Goal: Complete application form: Complete application form

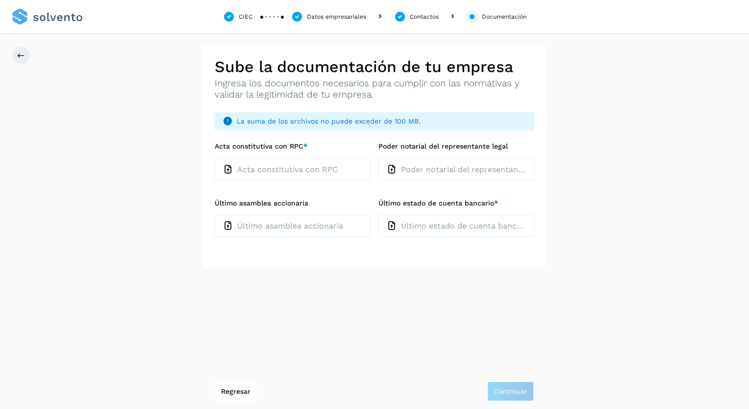
type input "**********"
click at [428, 221] on p "Último estado de cuenta bancario" at bounding box center [463, 225] width 125 height 9
click at [395, 227] on icon at bounding box center [392, 226] width 10 height 10
click at [379, 215] on input "Último estado de cuenta bancario *" at bounding box center [378, 214] width 0 height 0
type input "**********"
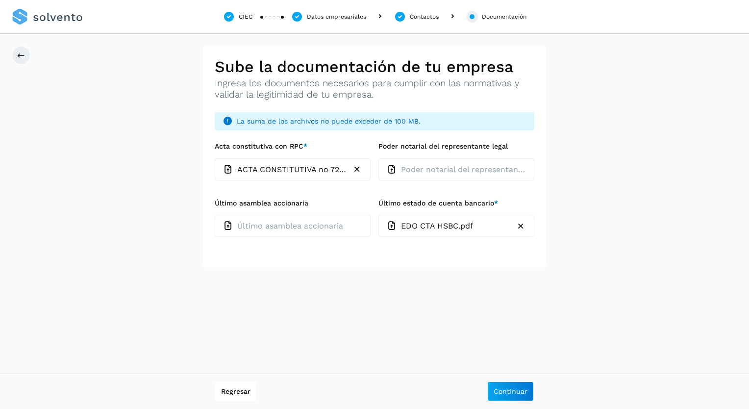
click at [592, 232] on div "**********" at bounding box center [374, 157] width 749 height 222
click at [228, 227] on icon at bounding box center [228, 226] width 10 height 10
click at [215, 215] on input "Último asamblea accionaria" at bounding box center [214, 214] width 0 height 0
type input "**********"
click at [427, 171] on p "Poder notarial del representante legal" at bounding box center [463, 169] width 125 height 9
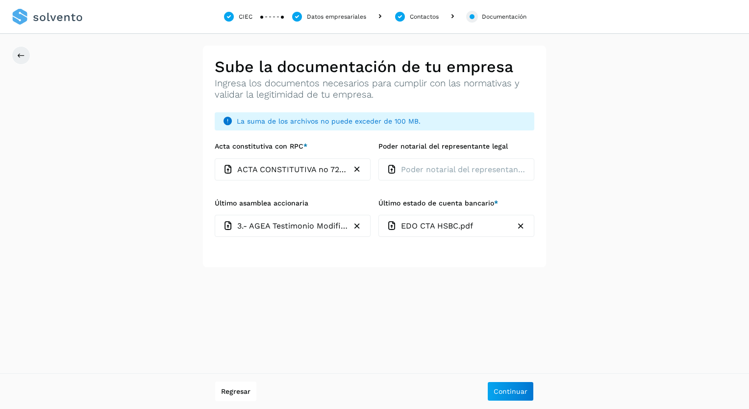
click at [379, 158] on input "Poder notarial del representante legal" at bounding box center [378, 158] width 0 height 0
type input "**********"
click at [513, 388] on span "Continuar" at bounding box center [511, 391] width 34 height 7
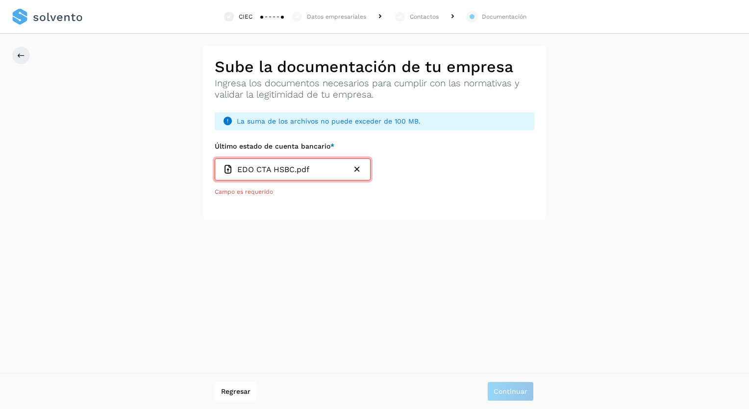
click at [262, 170] on p "EDO CTA HSBC.pdf" at bounding box center [273, 169] width 72 height 9
click at [215, 158] on input "Último estado de cuenta bancario *" at bounding box center [214, 158] width 0 height 0
click at [247, 191] on span "Campo es requerido" at bounding box center [244, 191] width 58 height 7
click at [357, 169] on icon "button" at bounding box center [357, 169] width 10 height 10
click at [311, 169] on p "Último estado de cuenta bancario" at bounding box center [299, 169] width 125 height 9
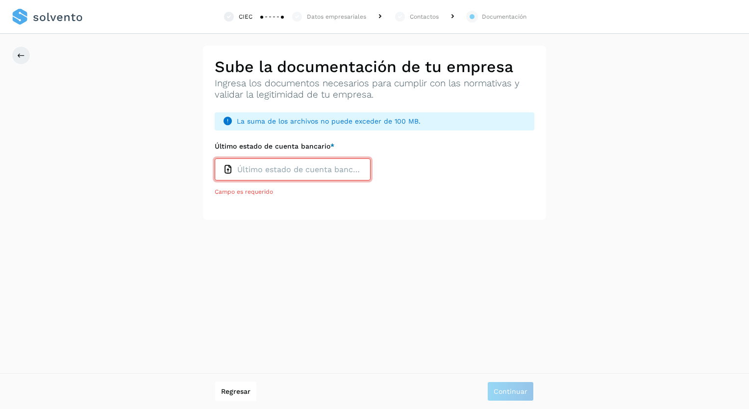
click at [215, 158] on input "Último estado de cuenta bancario *" at bounding box center [214, 158] width 0 height 0
type input "**********"
click at [309, 171] on div "EDO CTA HSBC.zip" at bounding box center [285, 169] width 125 height 10
click at [215, 158] on input "Último estado de cuenta bancario *" at bounding box center [214, 158] width 0 height 0
click at [280, 167] on p "Último estado de cuenta bancario" at bounding box center [299, 169] width 125 height 9
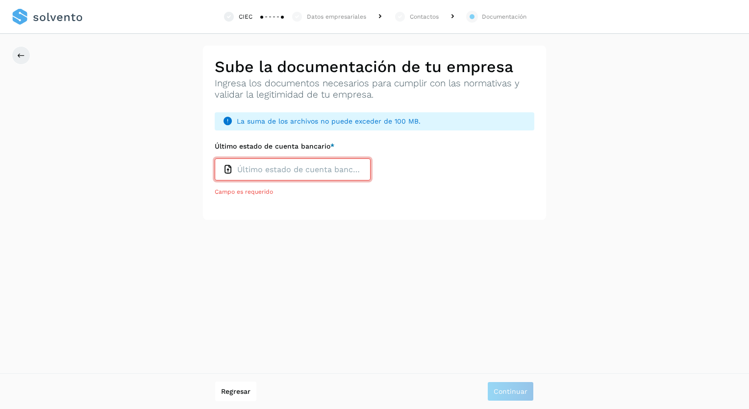
click at [215, 158] on input "Último estado de cuenta bancario *" at bounding box center [214, 158] width 0 height 0
click at [326, 166] on p "Último estado de cuenta bancario" at bounding box center [299, 169] width 125 height 9
click at [215, 158] on input "Último estado de cuenta bancario *" at bounding box center [214, 158] width 0 height 0
type input "**********"
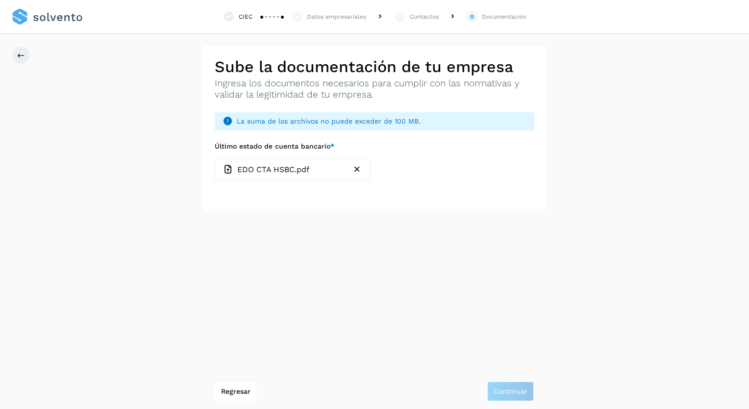
click at [324, 174] on div "EDO CTA HSBC.pdf" at bounding box center [285, 169] width 125 height 10
click at [215, 158] on input "Último estado de cuenta bancario *" at bounding box center [214, 158] width 0 height 0
click at [470, 123] on span "La suma de los archivos no puede exceder de 100 MB." at bounding box center [382, 121] width 290 height 10
click at [311, 171] on div "EDO CTA HSBC.pdf" at bounding box center [285, 169] width 125 height 10
click at [215, 158] on input "Último estado de cuenta bancario *" at bounding box center [214, 158] width 0 height 0
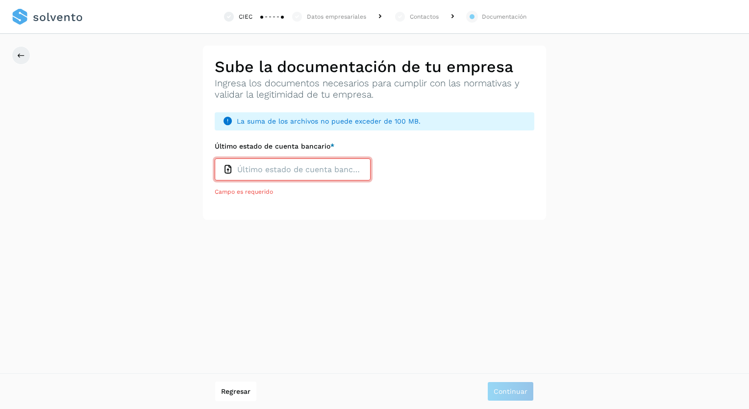
click at [251, 191] on span "Campo es requerido" at bounding box center [244, 191] width 58 height 7
click at [296, 172] on p "Último estado de cuenta bancario" at bounding box center [299, 169] width 125 height 9
click at [215, 158] on input "Último estado de cuenta bancario *" at bounding box center [214, 158] width 0 height 0
click at [244, 391] on span "Regresar" at bounding box center [235, 391] width 29 height 7
click at [303, 166] on div "Último estado de cuenta bancario" at bounding box center [293, 169] width 156 height 22
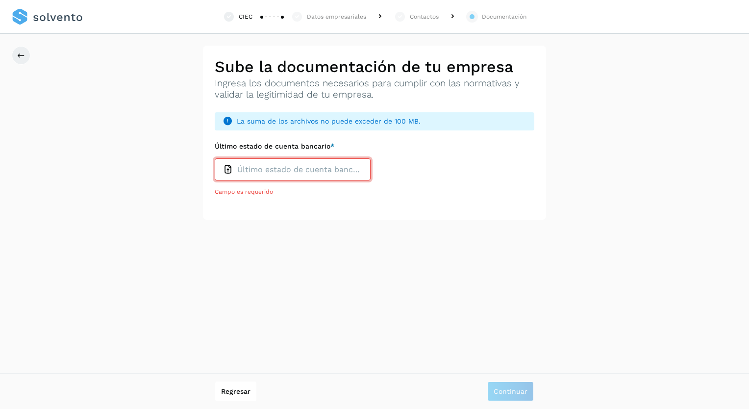
click at [215, 158] on input "Último estado de cuenta bancario *" at bounding box center [214, 158] width 0 height 0
type input "**********"
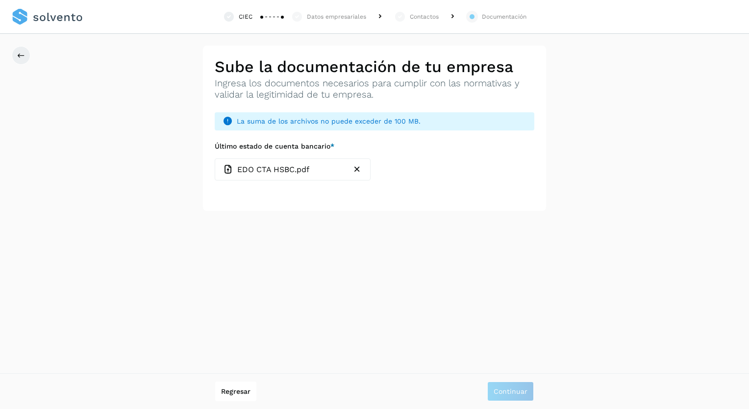
click at [309, 172] on p "EDO CTA HSBC.pdf" at bounding box center [273, 169] width 72 height 9
click at [215, 158] on input "Último estado de cuenta bancario *" at bounding box center [214, 158] width 0 height 0
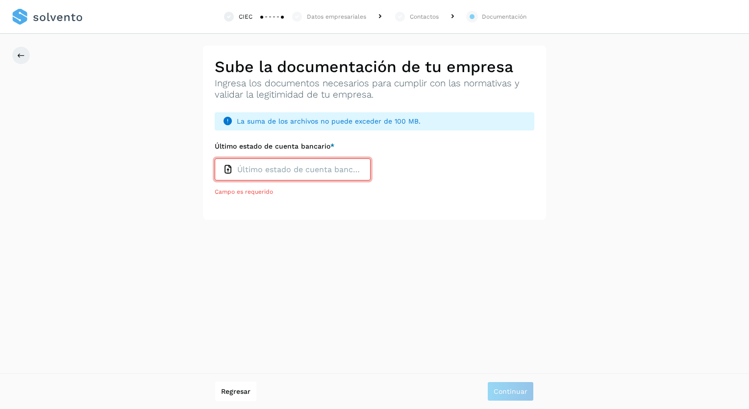
click at [282, 173] on p "Último estado de cuenta bancario" at bounding box center [299, 169] width 125 height 9
click at [215, 158] on input "Último estado de cuenta bancario *" at bounding box center [214, 158] width 0 height 0
type input "**********"
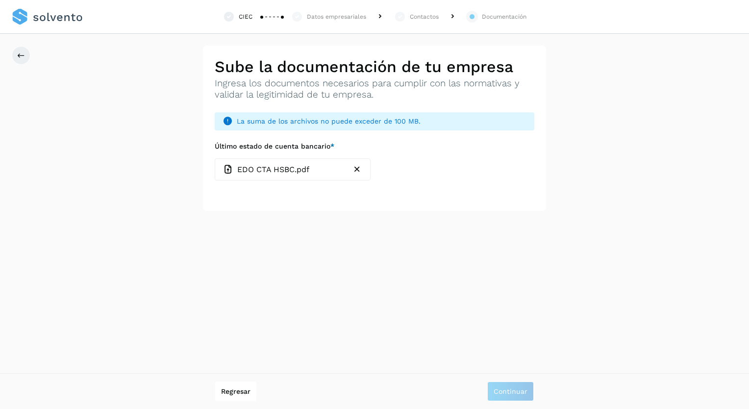
click at [334, 145] on span "*" at bounding box center [333, 146] width 4 height 8
click at [215, 158] on input "Último estado de cuenta bancario *" at bounding box center [214, 158] width 0 height 0
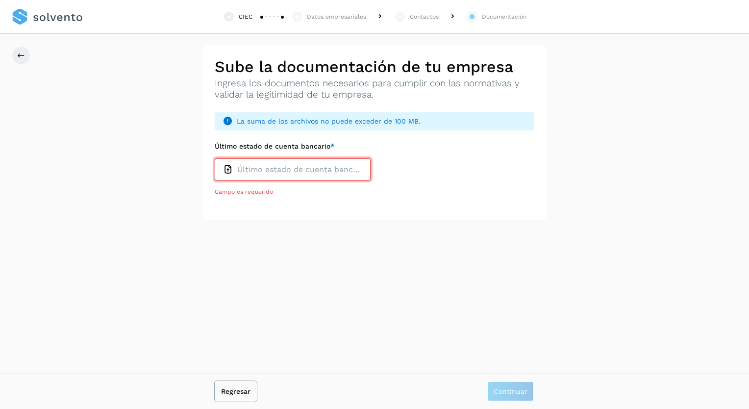
click at [240, 392] on span "Regresar" at bounding box center [235, 391] width 29 height 7
click at [222, 397] on button "Regresar" at bounding box center [235, 392] width 41 height 20
click at [267, 175] on div "Último estado de cuenta bancario" at bounding box center [293, 169] width 156 height 22
click at [215, 158] on input "Último estado de cuenta bancario *" at bounding box center [214, 158] width 0 height 0
click at [494, 269] on div "CIEC Datos empresariales Contactos Documentación Autorización con contraseña (A…" at bounding box center [374, 204] width 749 height 409
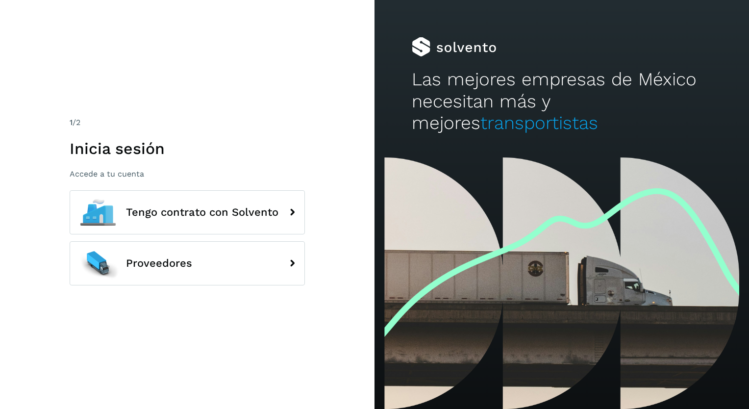
click at [253, 140] on h1 "Inicia sesión" at bounding box center [187, 148] width 235 height 19
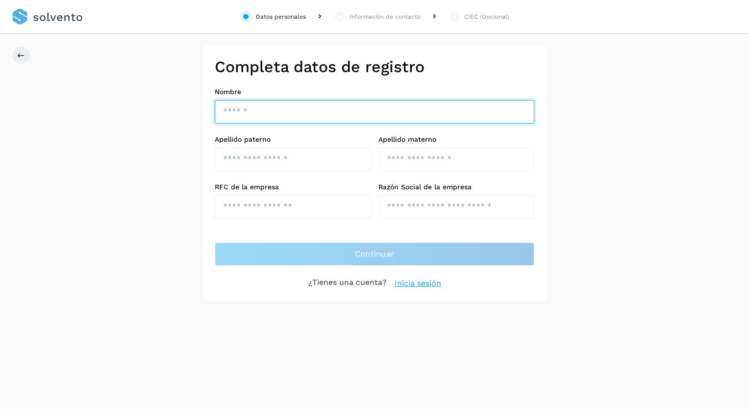
click at [289, 112] on input "text" at bounding box center [375, 112] width 320 height 24
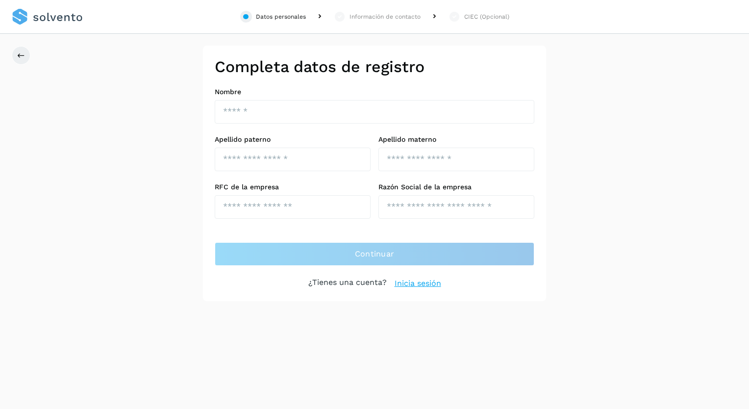
drag, startPoint x: 605, startPoint y: 219, endPoint x: 574, endPoint y: 229, distance: 33.0
click at [605, 219] on div "Completa datos de registro Nombre Apellido paterno Apellido materno RFC de la e…" at bounding box center [374, 173] width 749 height 255
click at [418, 280] on link "Inicia sesión" at bounding box center [418, 284] width 47 height 12
click at [425, 284] on link "Inicia sesión" at bounding box center [418, 284] width 47 height 12
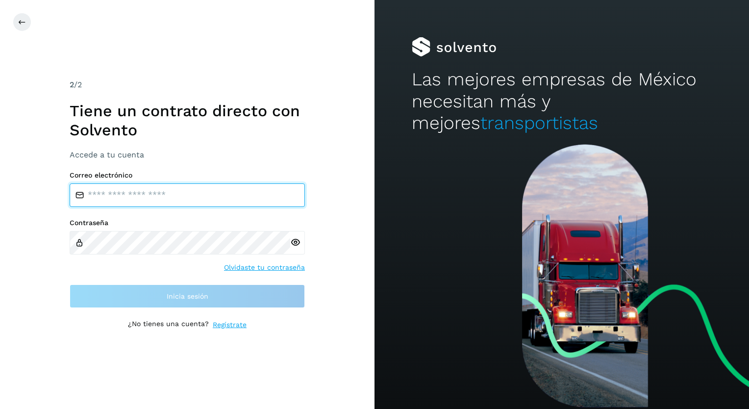
type input "**********"
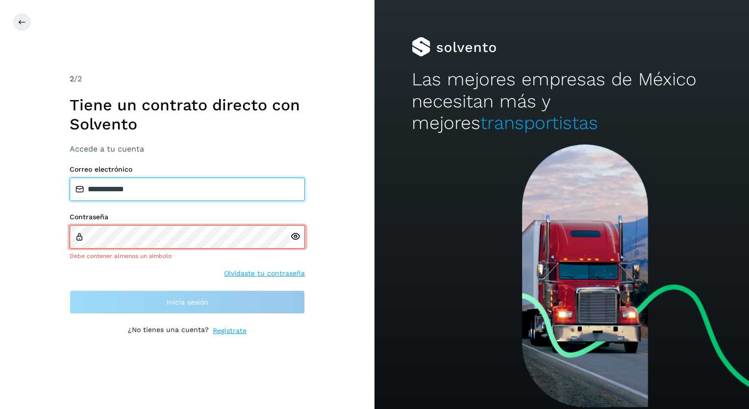
drag, startPoint x: 172, startPoint y: 183, endPoint x: 51, endPoint y: 183, distance: 120.6
click at [51, 183] on div "**********" at bounding box center [187, 204] width 375 height 409
click at [165, 190] on input "email" at bounding box center [187, 190] width 235 height 24
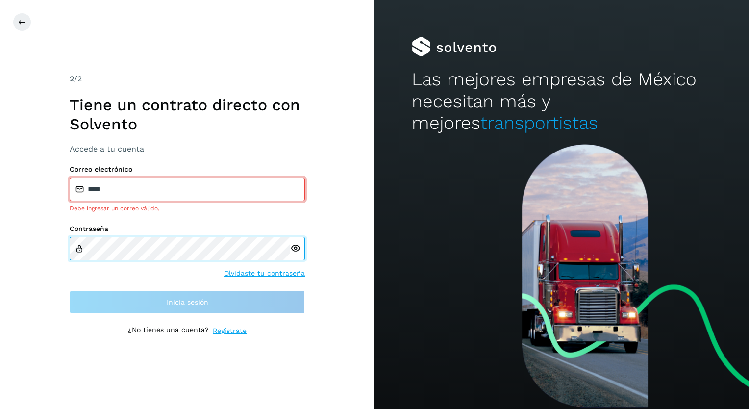
click at [31, 249] on div "2 /2 Tiene un contrato directo con Solvento Accede a tu cuenta Correo electróni…" at bounding box center [187, 204] width 375 height 409
click at [320, 333] on div "2 /2 Tiene un contrato directo con Solvento Accede a tu cuenta Correo electróni…" at bounding box center [187, 204] width 375 height 409
click at [298, 248] on icon at bounding box center [295, 248] width 10 height 10
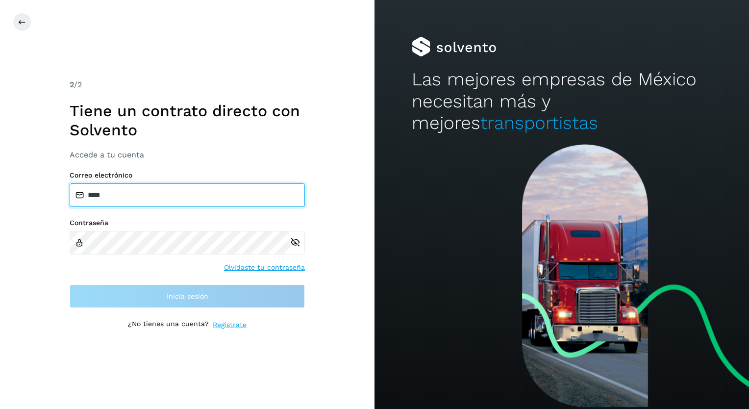
drag, startPoint x: 70, startPoint y: 191, endPoint x: 60, endPoint y: 191, distance: 9.8
click at [60, 191] on div "2 /2 Tiene un contrato directo con Solvento Accede a tu cuenta Correo electróni…" at bounding box center [187, 204] width 375 height 409
type input "**********"
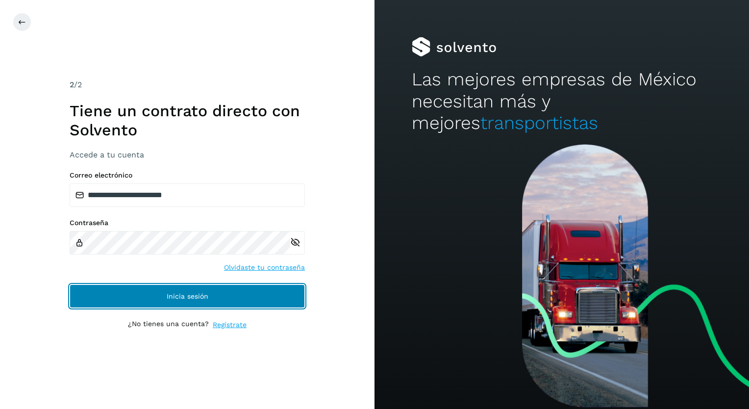
click at [184, 296] on span "Inicia sesión" at bounding box center [188, 296] width 42 height 7
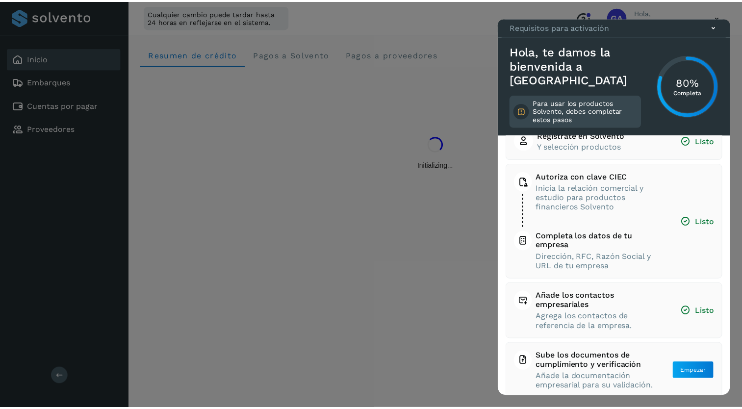
scroll to position [39, 0]
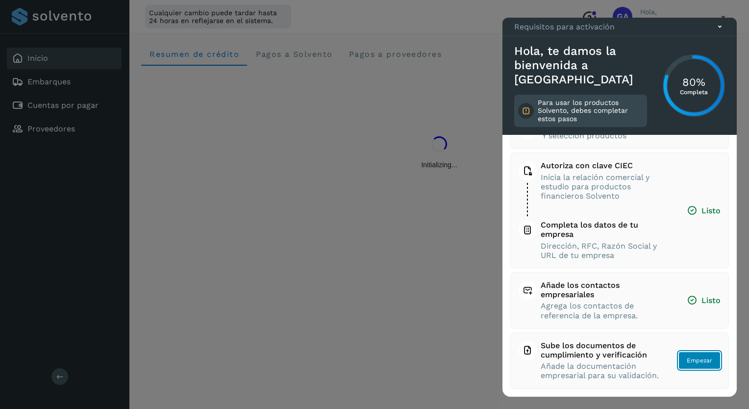
click at [688, 358] on span "Empezar" at bounding box center [699, 360] width 25 height 9
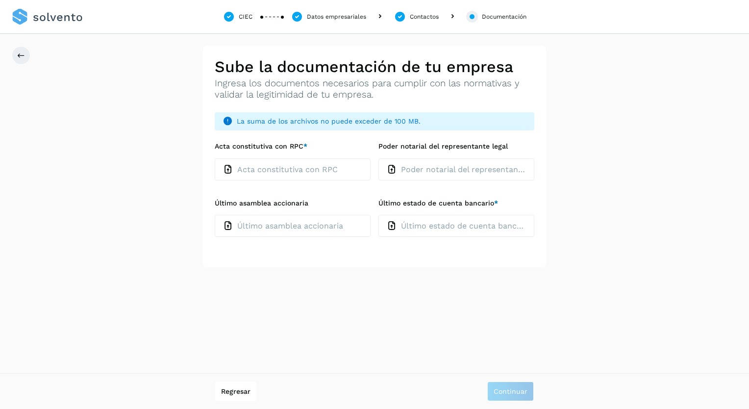
click at [327, 170] on p "Acta constitutiva con RPC" at bounding box center [287, 169] width 101 height 9
click at [215, 158] on input "Acta constitutiva con RPC *" at bounding box center [214, 158] width 0 height 0
type input "**********"
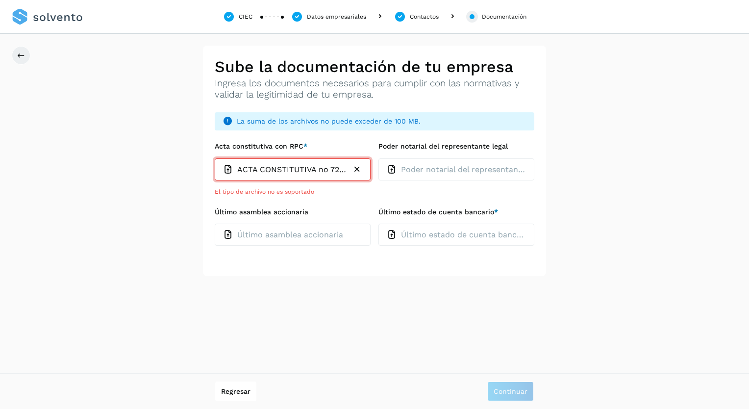
click at [361, 170] on icon "button" at bounding box center [357, 169] width 10 height 10
click at [297, 173] on p "Acta constitutiva con RPC" at bounding box center [287, 169] width 101 height 9
click at [215, 158] on input "Acta constitutiva con RPC *" at bounding box center [214, 158] width 0 height 0
type input "**********"
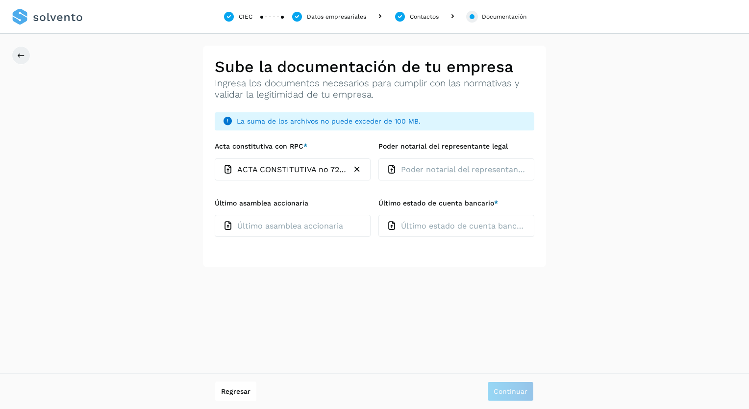
click at [309, 228] on p "Último asamblea accionaria" at bounding box center [290, 225] width 106 height 9
click at [215, 215] on input "Último asamblea accionaria" at bounding box center [214, 214] width 0 height 0
type input "**********"
click at [420, 166] on p "Poder notarial del representante legal" at bounding box center [463, 169] width 125 height 9
click at [379, 158] on input "Poder notarial del representante legal" at bounding box center [378, 158] width 0 height 0
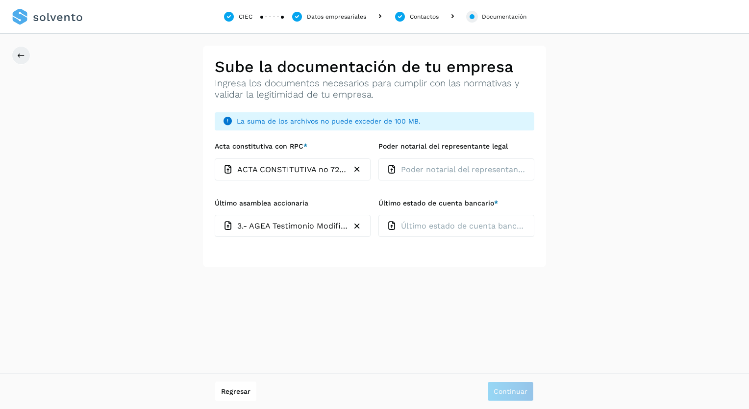
type input "**********"
click at [434, 232] on div "Último estado de cuenta bancario" at bounding box center [457, 226] width 156 height 22
click at [379, 215] on input "Último estado de cuenta bancario *" at bounding box center [378, 214] width 0 height 0
type input "**********"
click at [509, 386] on button "Continuar" at bounding box center [510, 392] width 47 height 20
